Goal: Information Seeking & Learning: Learn about a topic

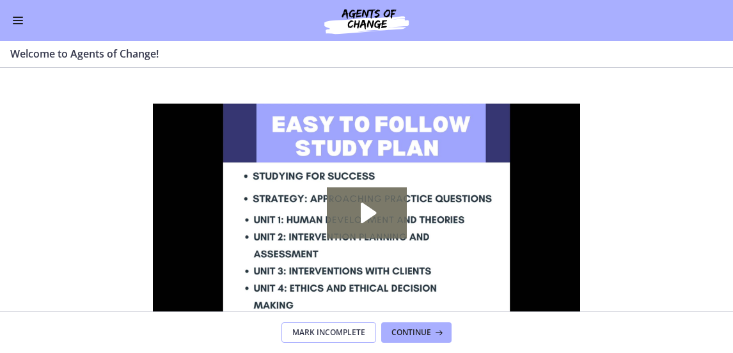
click at [331, 338] on button "Mark Incomplete" at bounding box center [328, 332] width 95 height 20
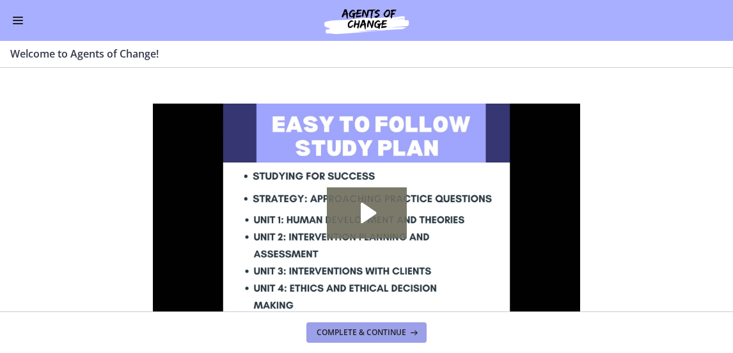
click at [331, 338] on button "Complete & continue" at bounding box center [366, 332] width 120 height 20
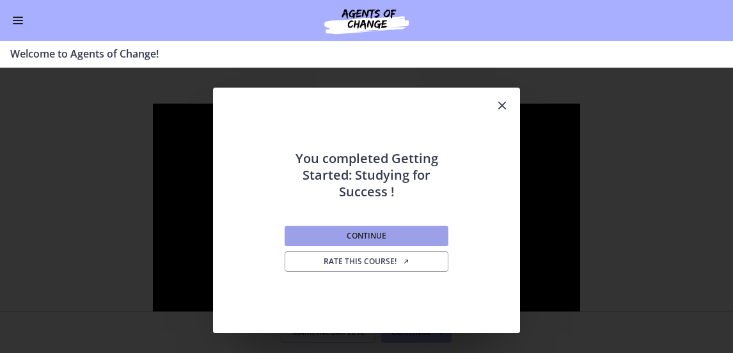
click at [347, 240] on span "Continue" at bounding box center [367, 236] width 40 height 10
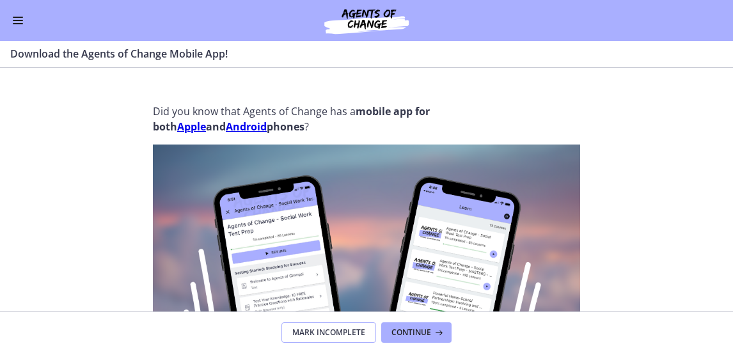
click at [338, 333] on span "Mark Incomplete" at bounding box center [328, 333] width 73 height 10
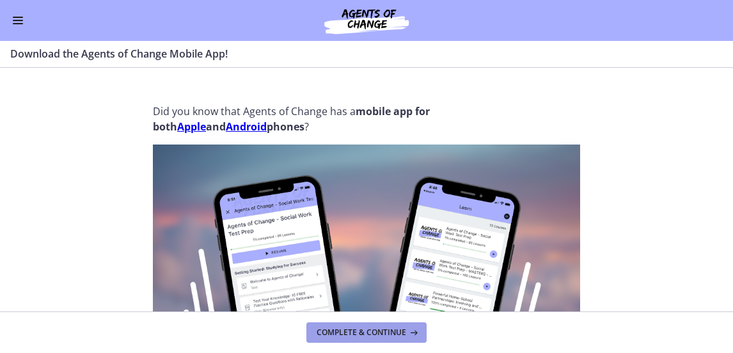
click at [338, 333] on span "Complete & continue" at bounding box center [362, 333] width 90 height 10
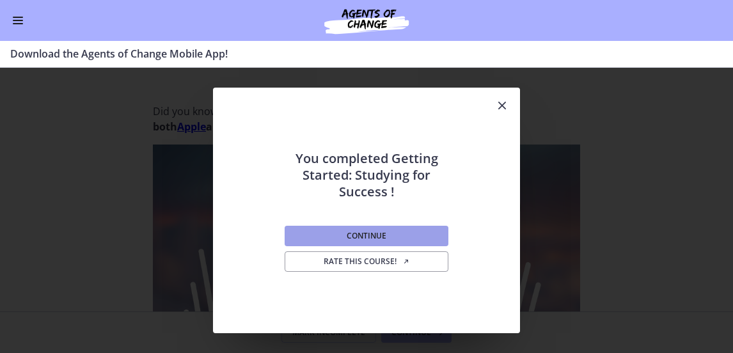
click at [345, 244] on button "Continue" at bounding box center [367, 236] width 164 height 20
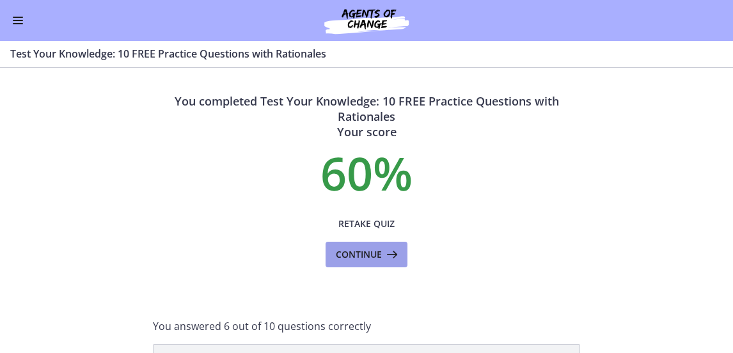
click at [344, 247] on span "Continue" at bounding box center [359, 254] width 46 height 15
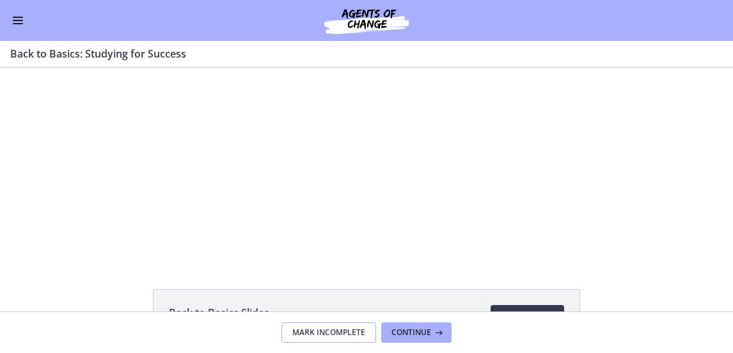
click at [335, 333] on span "Mark Incomplete" at bounding box center [328, 333] width 73 height 10
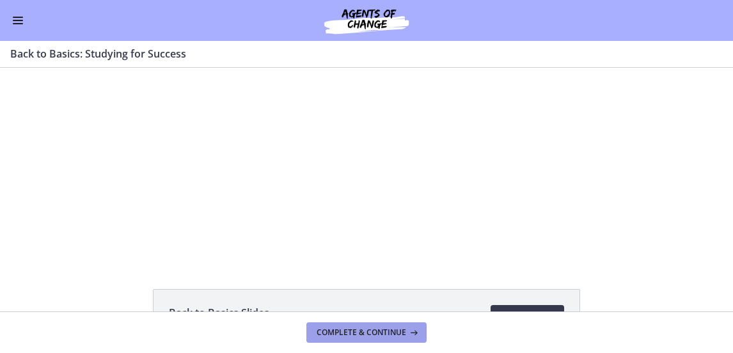
click at [335, 333] on span "Complete & continue" at bounding box center [362, 333] width 90 height 10
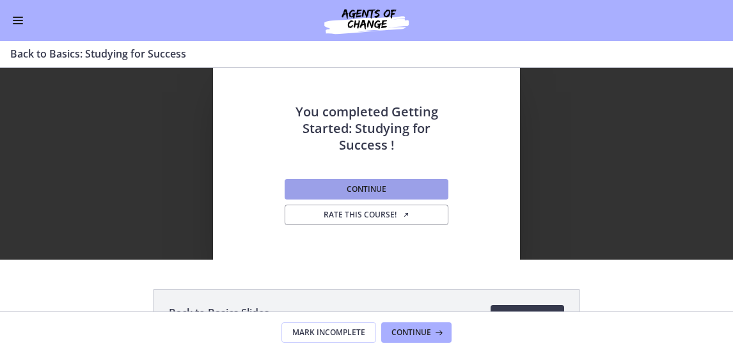
click at [352, 189] on span "Continue" at bounding box center [367, 189] width 40 height 10
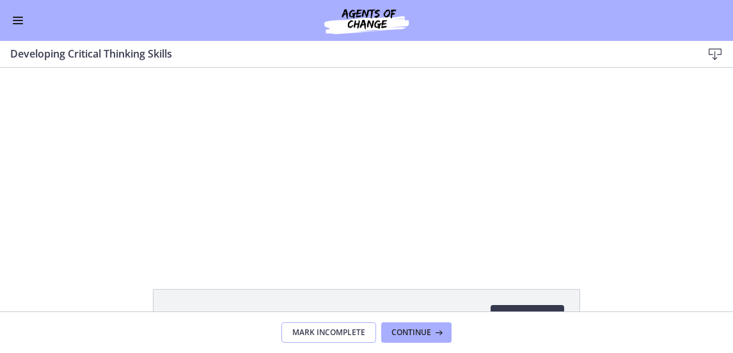
click at [335, 326] on button "Mark Incomplete" at bounding box center [328, 332] width 95 height 20
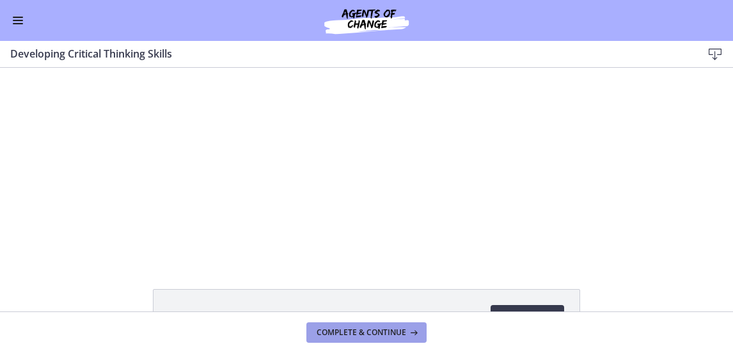
click at [335, 326] on button "Complete & continue" at bounding box center [366, 332] width 120 height 20
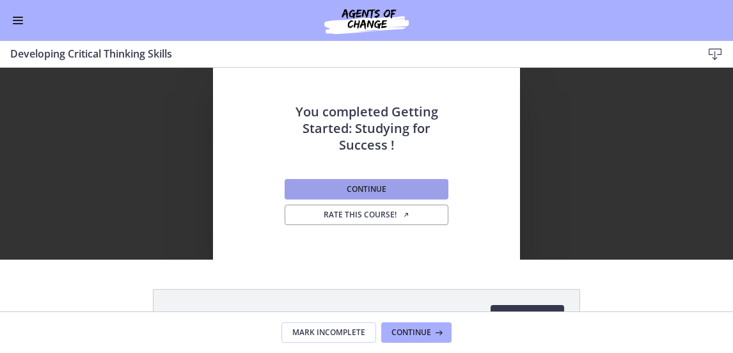
click at [347, 187] on span "Continue" at bounding box center [367, 189] width 40 height 10
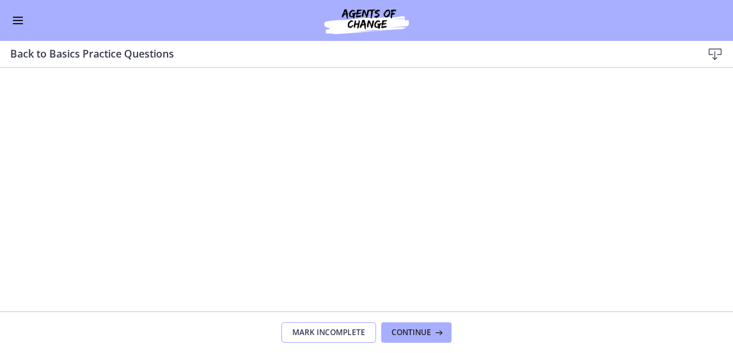
click at [328, 334] on span "Mark Incomplete" at bounding box center [328, 333] width 73 height 10
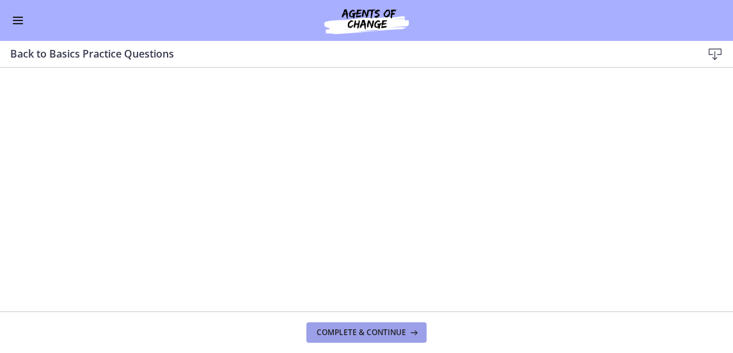
click at [328, 334] on span "Complete & continue" at bounding box center [362, 333] width 90 height 10
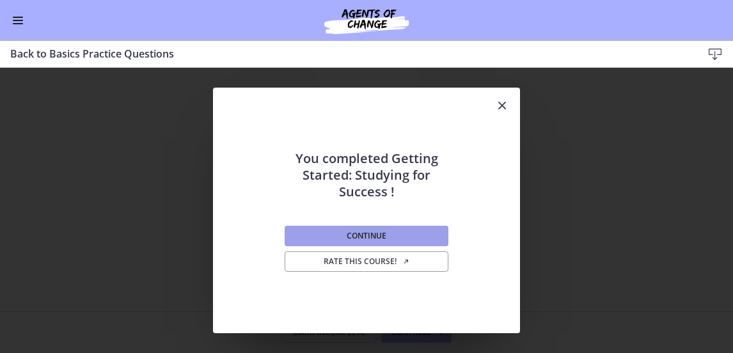
click at [351, 233] on span "Continue" at bounding box center [367, 236] width 40 height 10
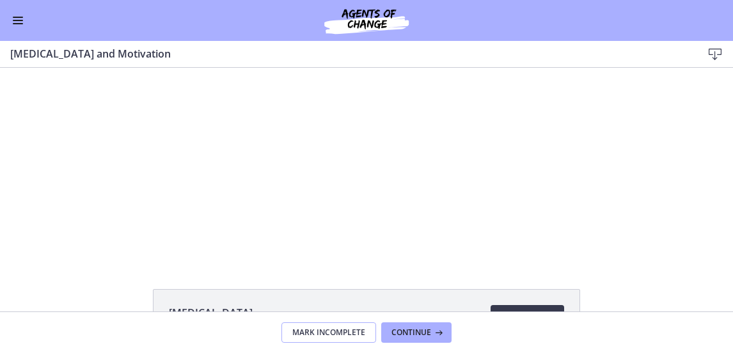
click at [330, 331] on span "Mark Incomplete" at bounding box center [328, 333] width 73 height 10
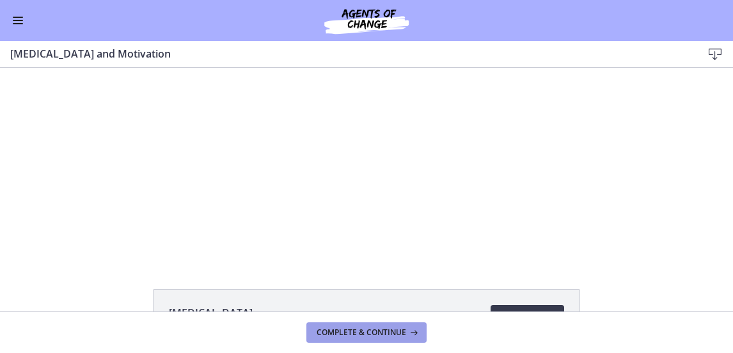
click at [330, 331] on span "Complete & continue" at bounding box center [362, 333] width 90 height 10
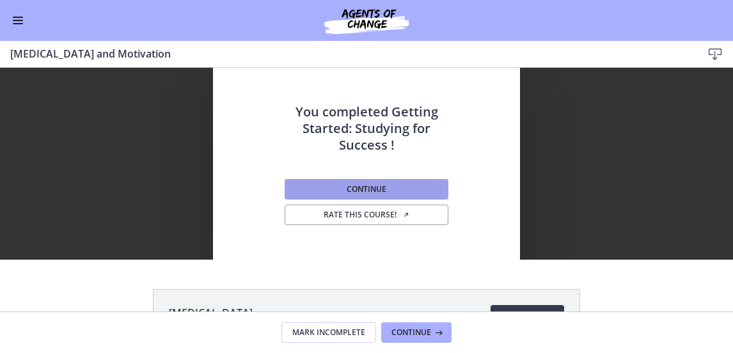
click at [352, 193] on span "Continue" at bounding box center [367, 189] width 40 height 10
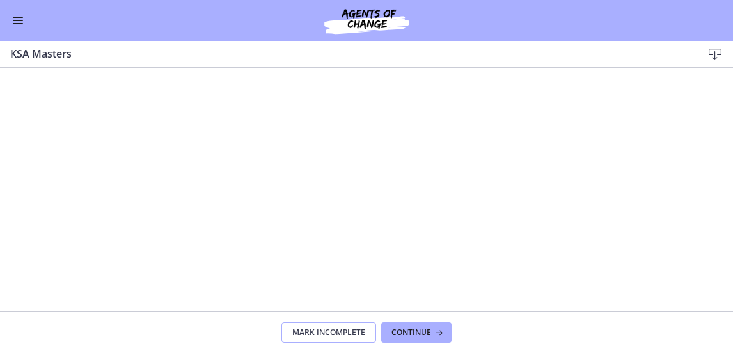
click at [329, 333] on span "Mark Incomplete" at bounding box center [328, 333] width 73 height 10
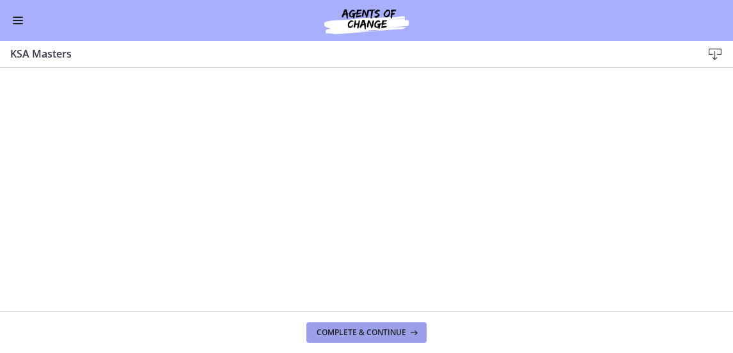
click at [329, 333] on span "Complete & continue" at bounding box center [362, 333] width 90 height 10
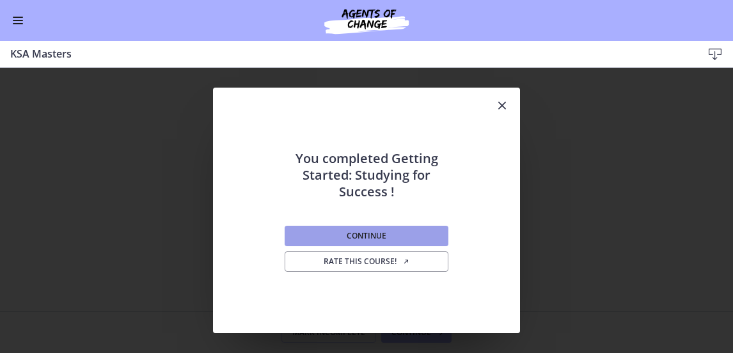
click at [340, 232] on button "Continue" at bounding box center [367, 236] width 164 height 20
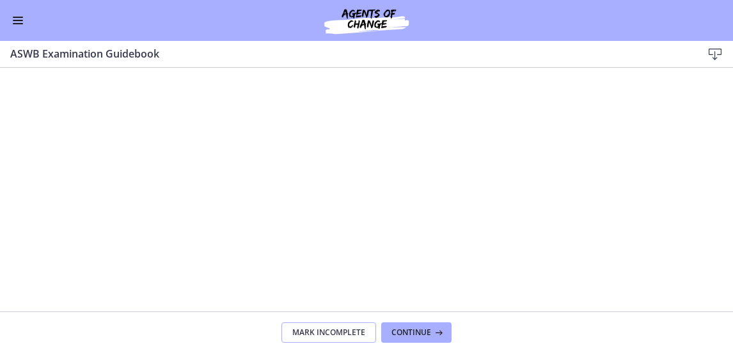
click at [329, 331] on span "Mark Incomplete" at bounding box center [328, 333] width 73 height 10
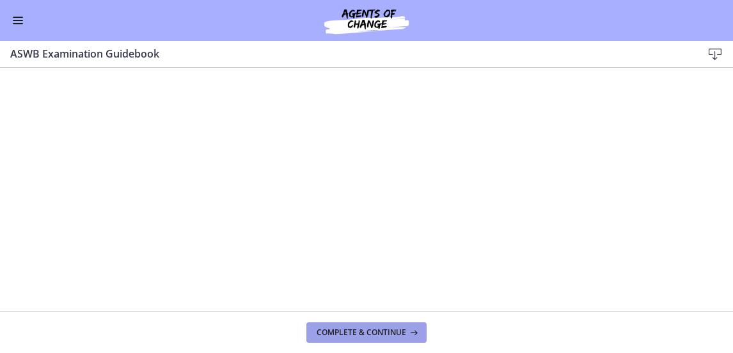
click at [326, 331] on span "Complete & continue" at bounding box center [362, 333] width 90 height 10
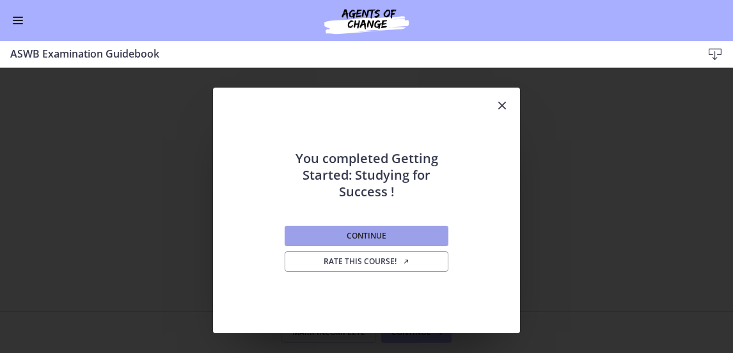
click at [354, 232] on span "Continue" at bounding box center [367, 236] width 40 height 10
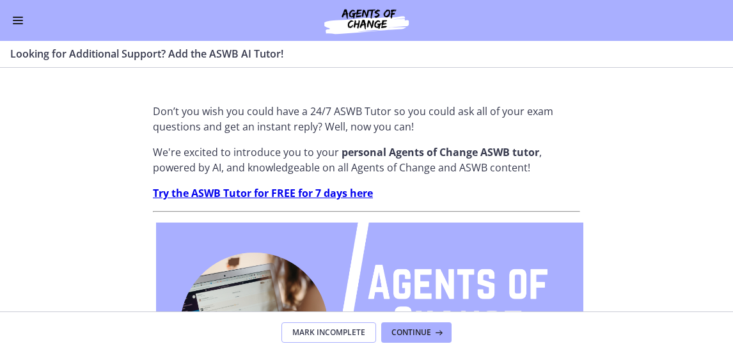
click at [351, 331] on span "Mark Incomplete" at bounding box center [328, 333] width 73 height 10
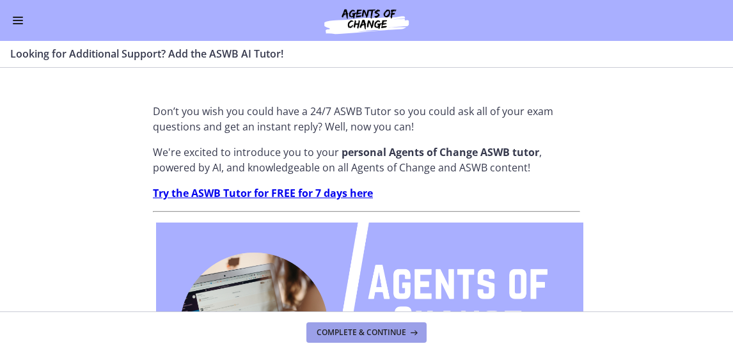
click at [351, 331] on span "Complete & continue" at bounding box center [362, 333] width 90 height 10
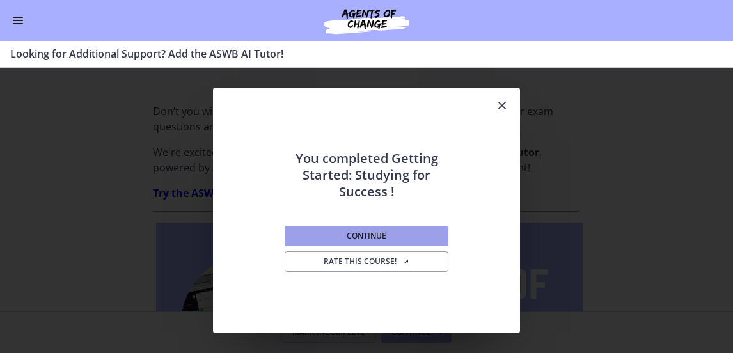
click at [351, 232] on span "Continue" at bounding box center [367, 236] width 40 height 10
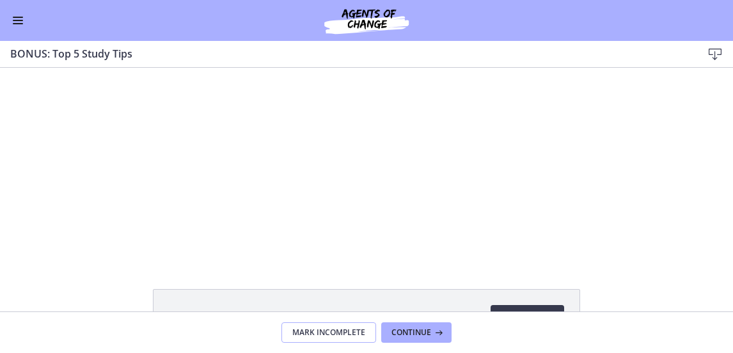
click at [328, 328] on span "Mark Incomplete" at bounding box center [328, 333] width 73 height 10
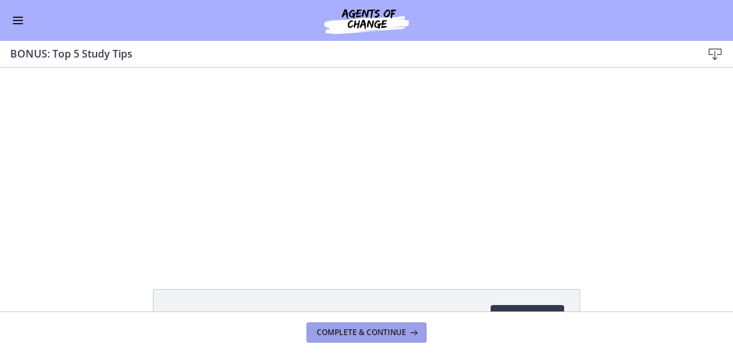
click at [328, 328] on span "Complete & continue" at bounding box center [362, 333] width 90 height 10
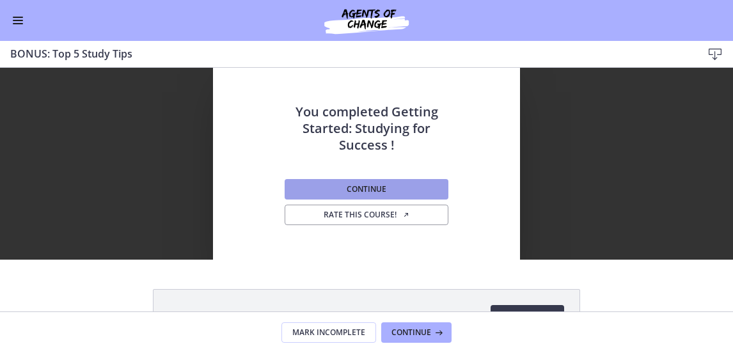
click at [336, 189] on button "Continue" at bounding box center [367, 189] width 164 height 20
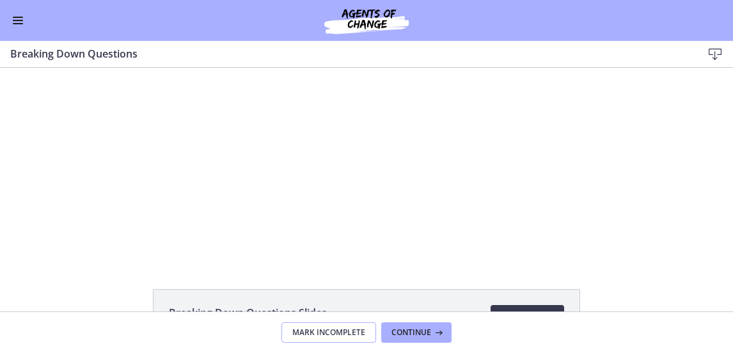
click at [340, 333] on span "Mark Incomplete" at bounding box center [328, 333] width 73 height 10
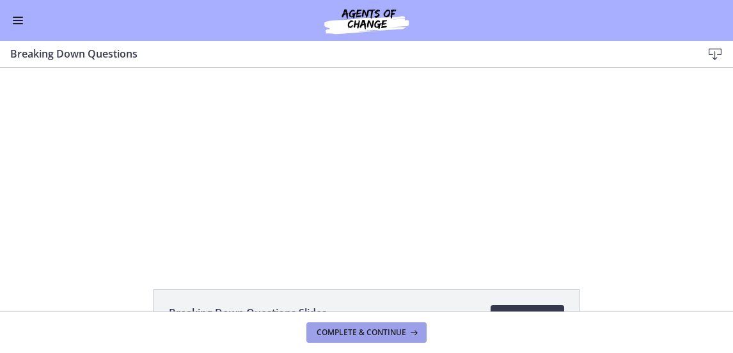
click at [340, 333] on span "Complete & continue" at bounding box center [362, 333] width 90 height 10
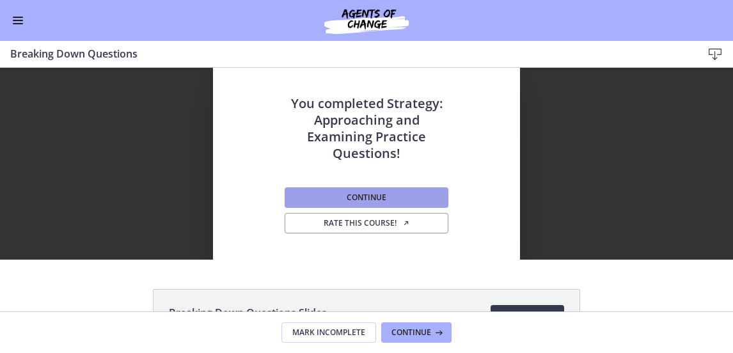
click at [347, 198] on span "Continue" at bounding box center [367, 198] width 40 height 10
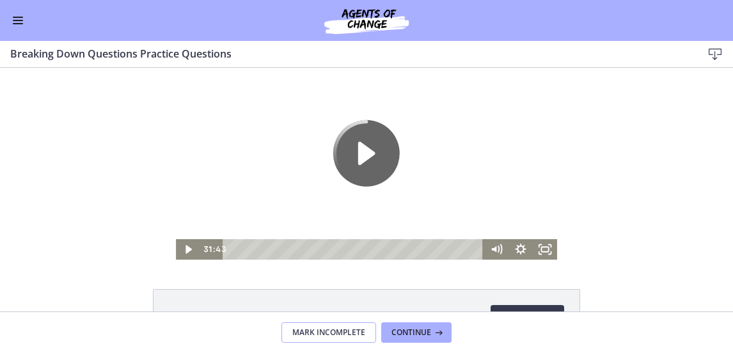
click at [334, 331] on span "Mark Incomplete" at bounding box center [328, 333] width 73 height 10
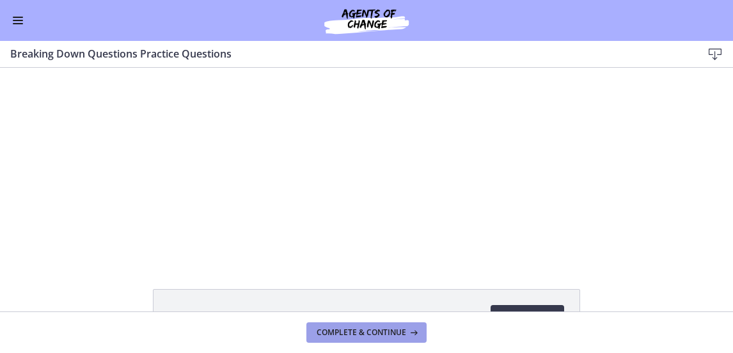
click at [334, 331] on span "Complete & continue" at bounding box center [362, 333] width 90 height 10
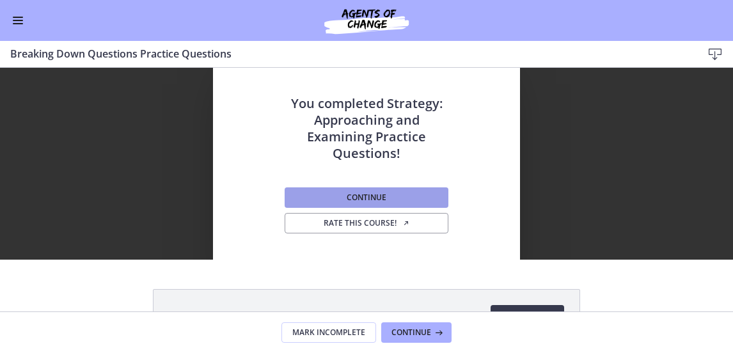
click at [363, 194] on span "Continue" at bounding box center [367, 198] width 40 height 10
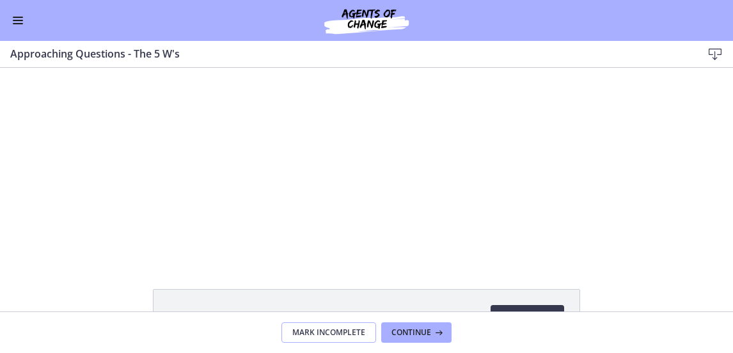
click at [338, 328] on span "Mark Incomplete" at bounding box center [328, 333] width 73 height 10
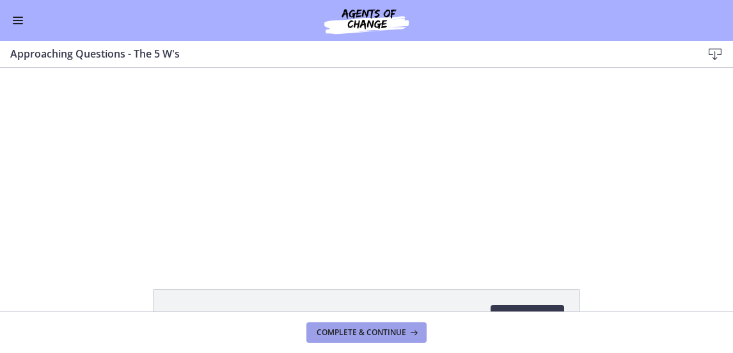
click at [338, 328] on span "Complete & continue" at bounding box center [362, 333] width 90 height 10
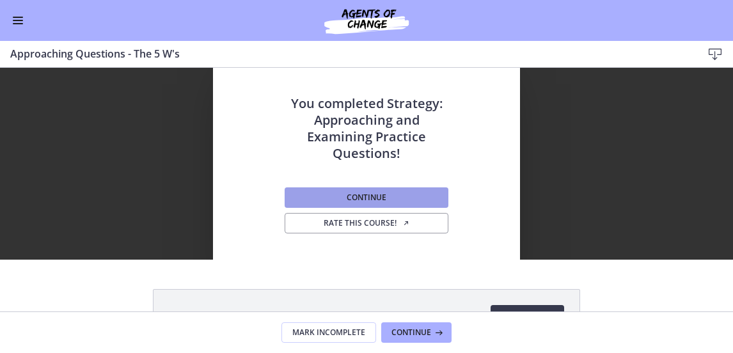
click at [360, 201] on span "Continue" at bounding box center [367, 198] width 40 height 10
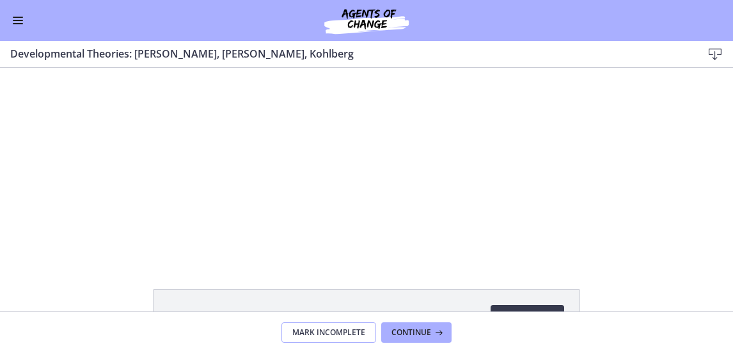
click at [331, 341] on button "Mark Incomplete" at bounding box center [328, 332] width 95 height 20
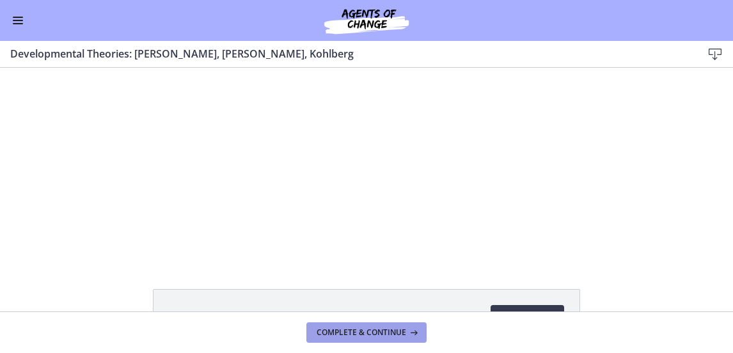
click at [330, 333] on span "Complete & continue" at bounding box center [362, 333] width 90 height 10
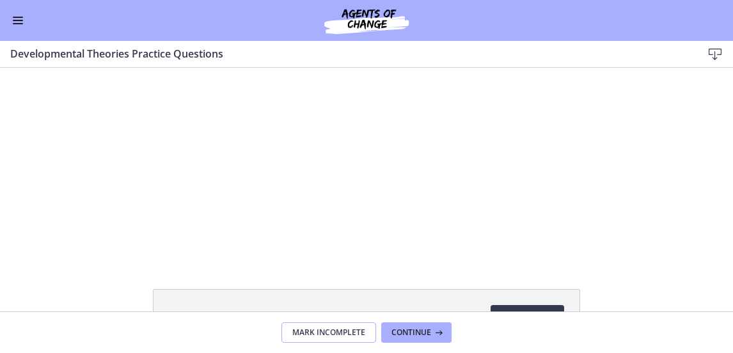
click at [329, 332] on span "Mark Incomplete" at bounding box center [328, 333] width 73 height 10
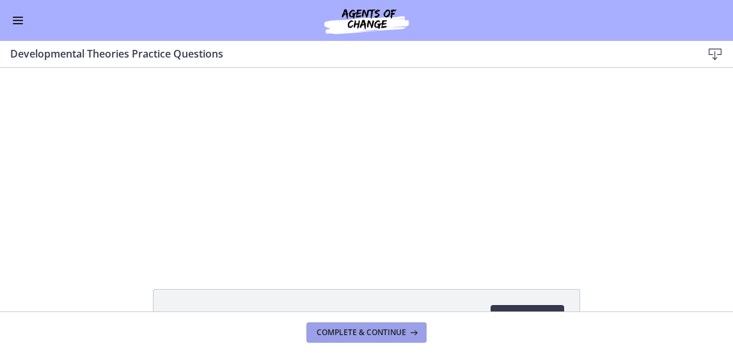
click at [329, 332] on span "Complete & continue" at bounding box center [362, 333] width 90 height 10
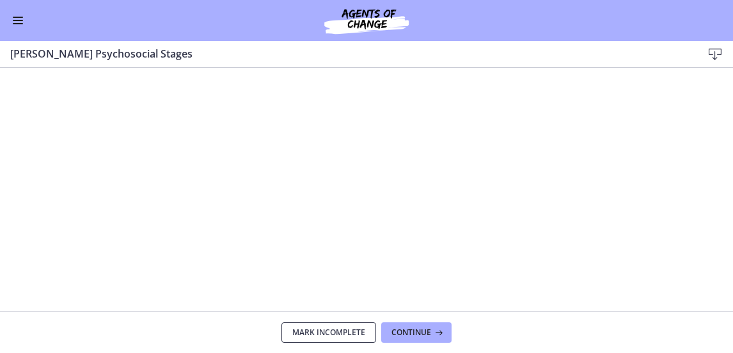
click at [329, 332] on span "Mark Incomplete" at bounding box center [328, 333] width 73 height 10
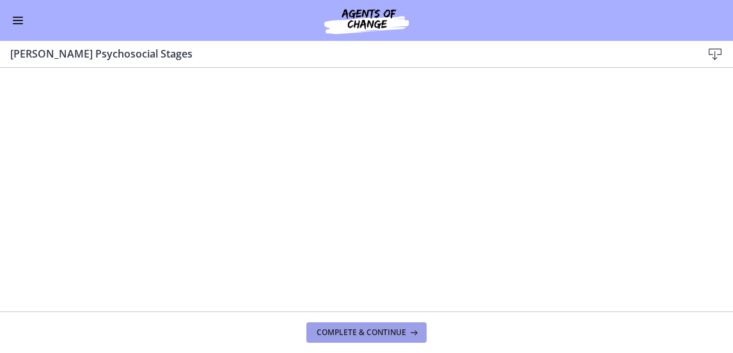
click at [329, 332] on span "Complete & continue" at bounding box center [362, 333] width 90 height 10
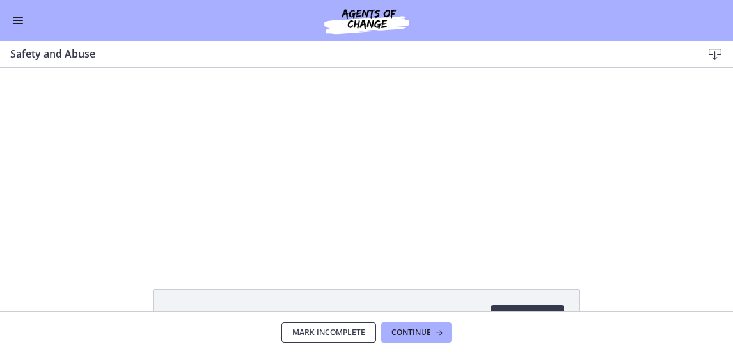
click at [329, 332] on span "Mark Incomplete" at bounding box center [328, 333] width 73 height 10
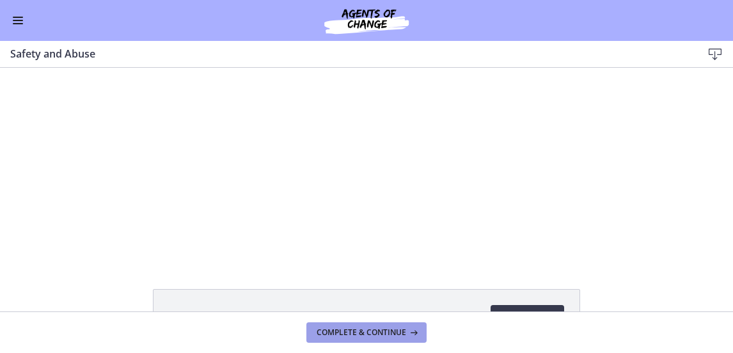
click at [329, 332] on span "Complete & continue" at bounding box center [362, 333] width 90 height 10
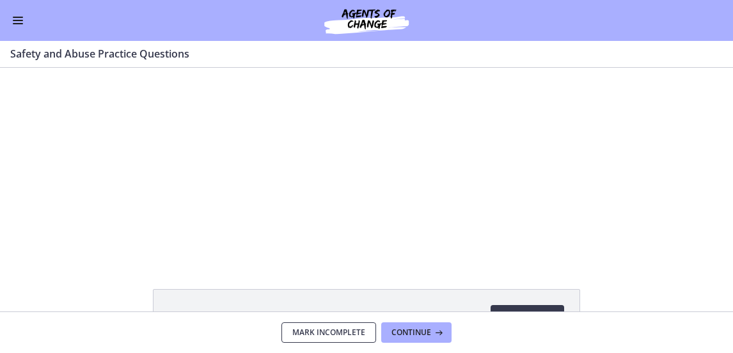
click at [329, 332] on span "Mark Incomplete" at bounding box center [328, 333] width 73 height 10
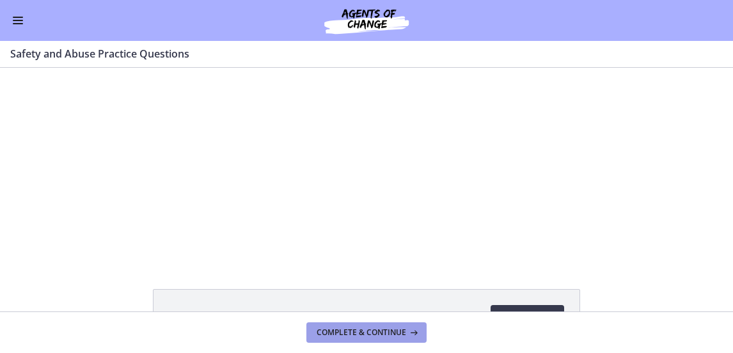
click at [329, 332] on span "Complete & continue" at bounding box center [362, 333] width 90 height 10
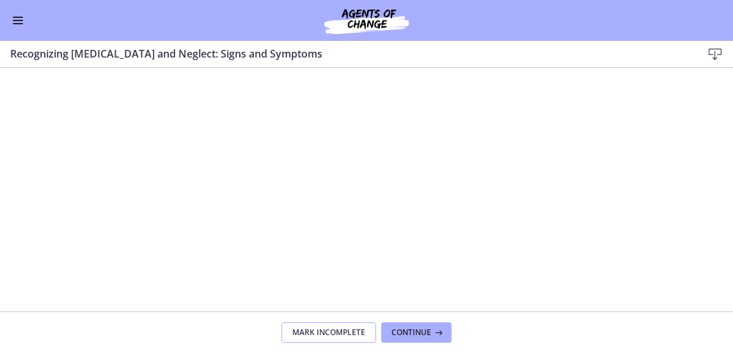
click at [329, 332] on span "Mark Incomplete" at bounding box center [328, 333] width 73 height 10
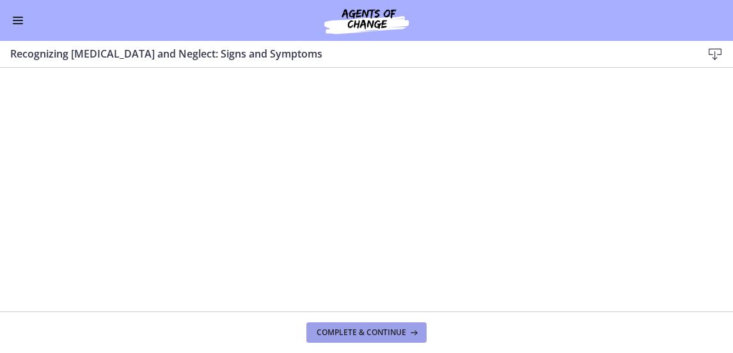
click at [329, 332] on span "Complete & continue" at bounding box center [362, 333] width 90 height 10
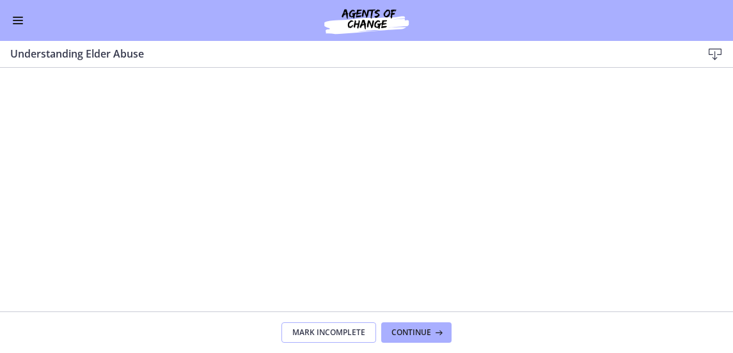
click at [330, 332] on span "Mark Incomplete" at bounding box center [328, 333] width 73 height 10
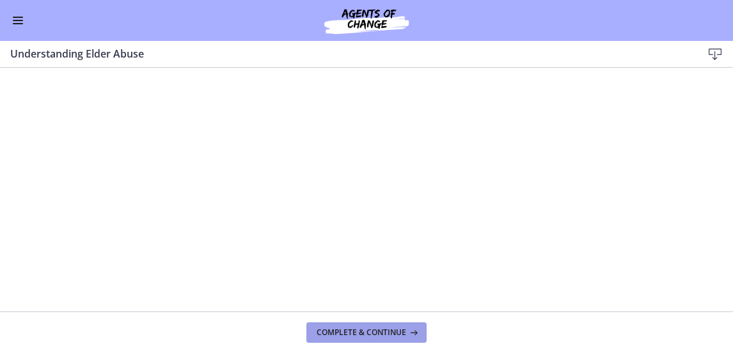
click at [330, 332] on span "Complete & continue" at bounding box center [362, 333] width 90 height 10
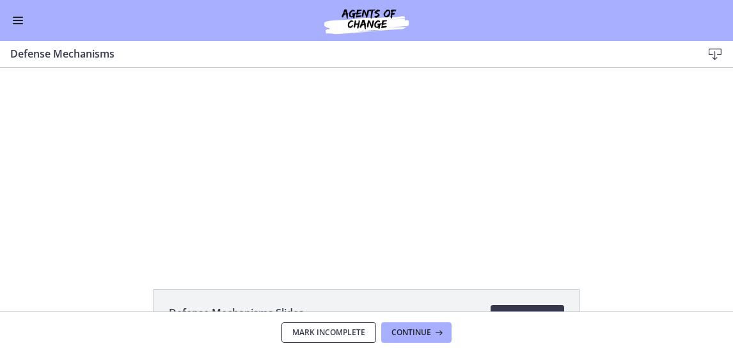
click at [330, 332] on span "Mark Incomplete" at bounding box center [328, 333] width 73 height 10
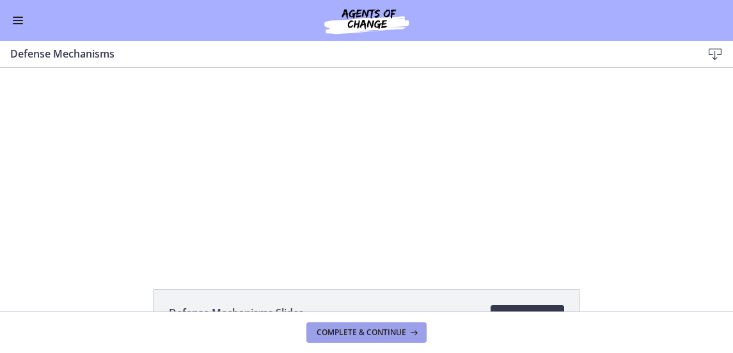
click at [330, 332] on span "Complete & continue" at bounding box center [362, 333] width 90 height 10
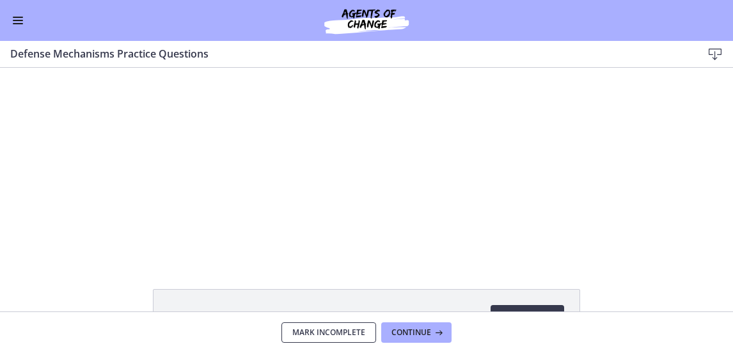
click at [330, 332] on span "Mark Incomplete" at bounding box center [328, 333] width 73 height 10
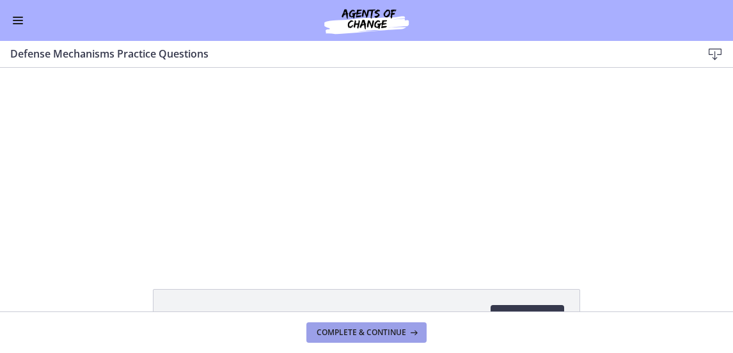
click at [330, 332] on span "Complete & continue" at bounding box center [362, 333] width 90 height 10
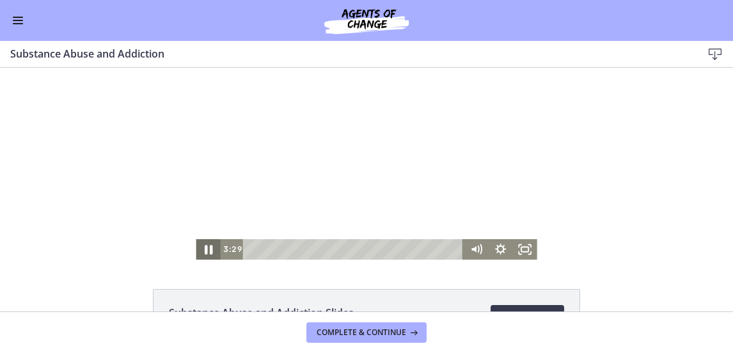
click at [204, 247] on icon "Pause" at bounding box center [208, 249] width 29 height 24
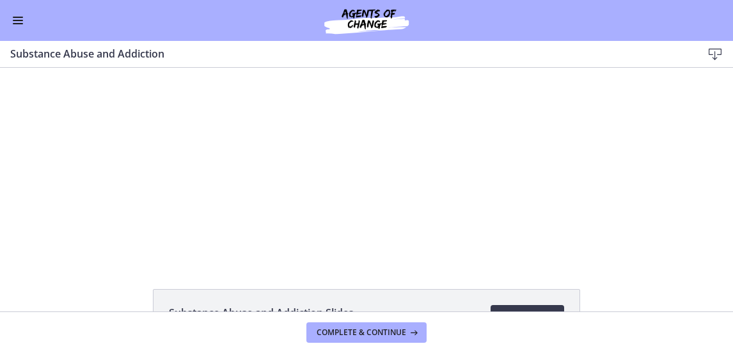
click at [344, 176] on div at bounding box center [366, 164] width 341 height 192
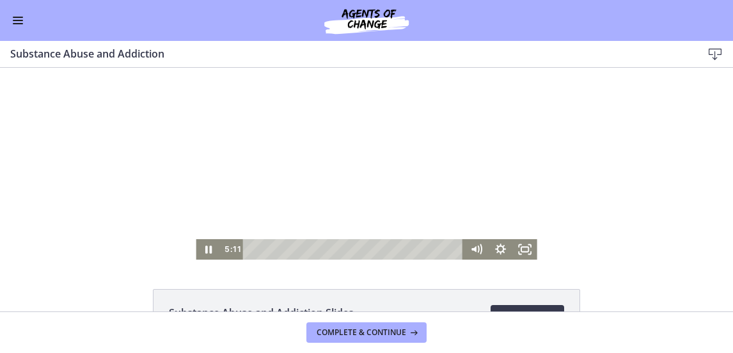
click at [437, 149] on div at bounding box center [366, 164] width 341 height 192
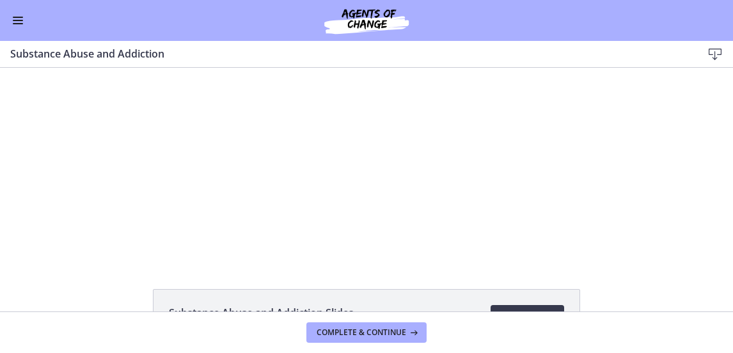
drag, startPoint x: 436, startPoint y: 149, endPoint x: 434, endPoint y: 138, distance: 11.2
click at [434, 138] on div at bounding box center [366, 164] width 341 height 192
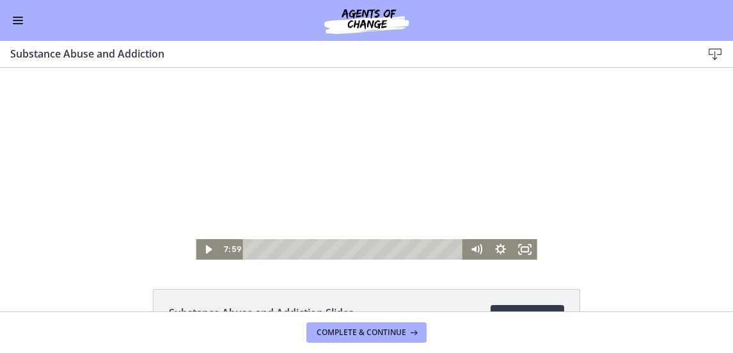
click at [448, 283] on div "Substance Abuse and Addiction Slides 234 KB Download Opens in a new window" at bounding box center [366, 190] width 733 height 244
click at [211, 252] on icon "Play Video" at bounding box center [209, 249] width 24 height 20
click at [309, 191] on div at bounding box center [366, 164] width 341 height 192
click at [288, 157] on div at bounding box center [366, 164] width 341 height 192
click at [354, 210] on div at bounding box center [366, 164] width 341 height 192
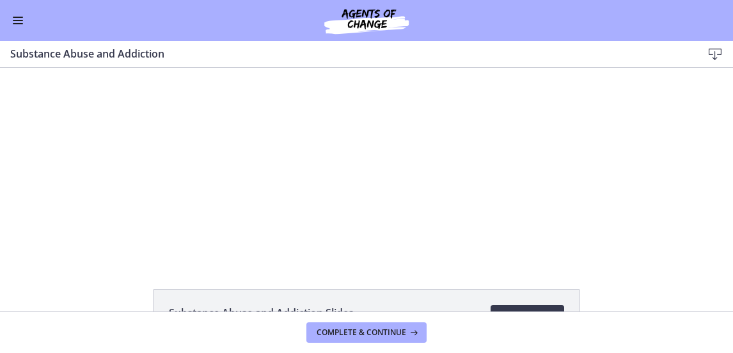
click at [355, 210] on div at bounding box center [366, 164] width 341 height 192
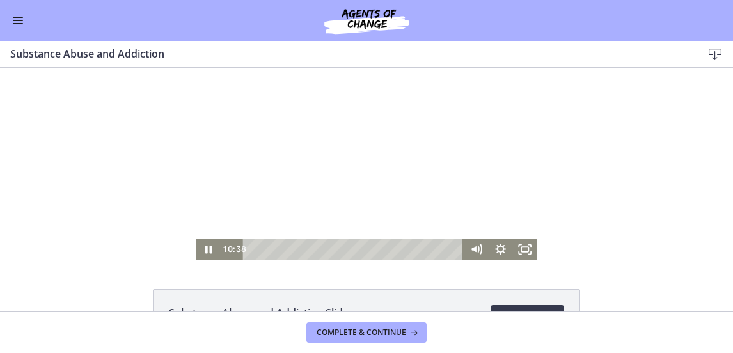
click at [339, 212] on div at bounding box center [366, 164] width 341 height 192
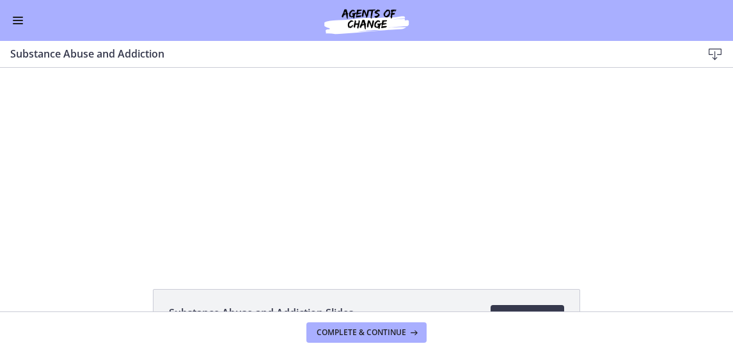
click at [339, 212] on div at bounding box center [366, 164] width 341 height 192
click at [402, 129] on div at bounding box center [366, 164] width 341 height 192
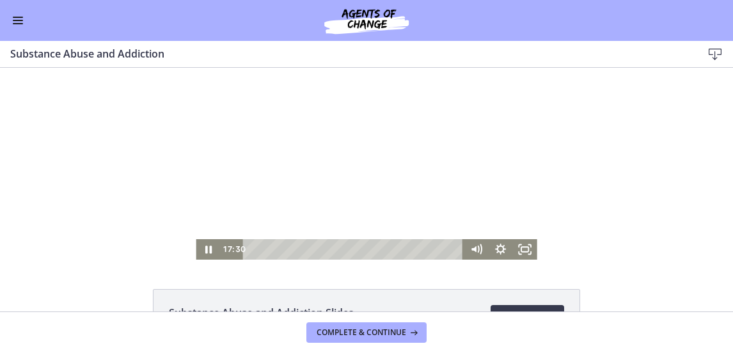
click at [347, 183] on div at bounding box center [366, 164] width 341 height 192
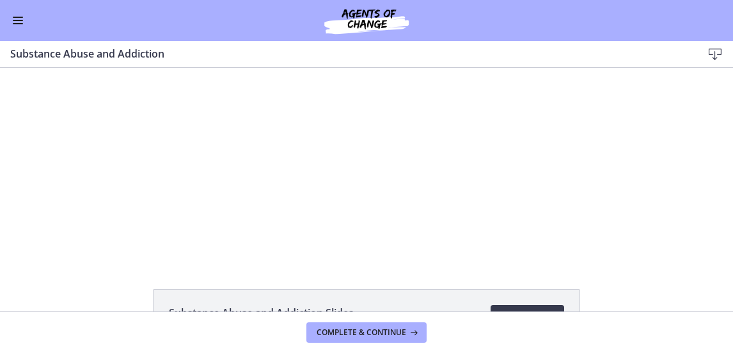
click at [349, 186] on div at bounding box center [366, 164] width 341 height 192
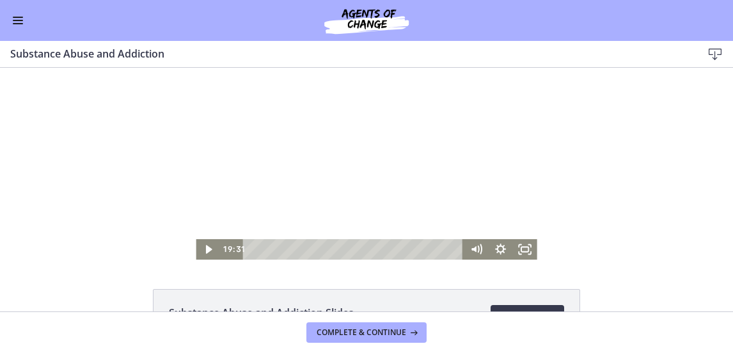
click at [346, 186] on div at bounding box center [366, 164] width 341 height 192
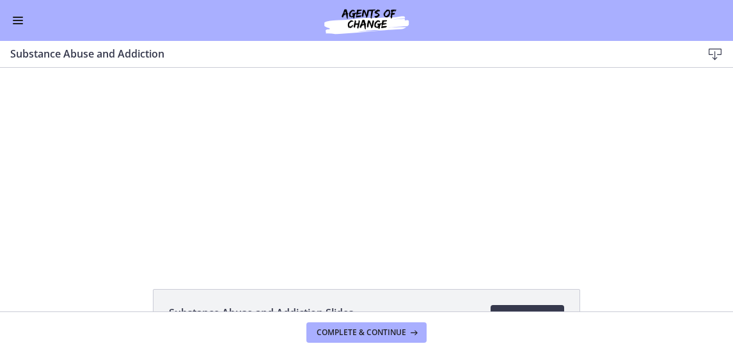
click at [519, 184] on div at bounding box center [366, 164] width 341 height 192
